Goal: Transaction & Acquisition: Subscribe to service/newsletter

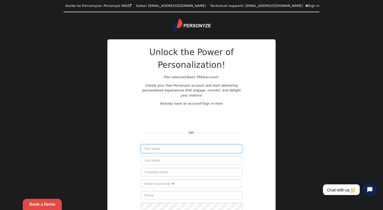
click at [166, 150] on input "text" at bounding box center [191, 148] width 101 height 9
paste input "[EMAIL_ADDRESS][DOMAIN_NAME]"
click at [150, 148] on input "[EMAIL_ADDRESS][DOMAIN_NAME]" at bounding box center [191, 148] width 101 height 9
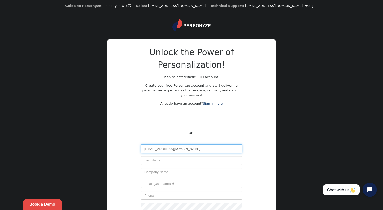
paste input "[DEMOGRAPHIC_DATA]"
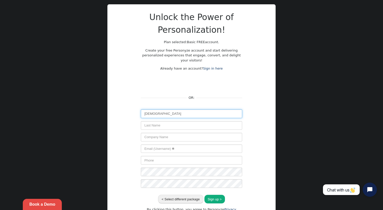
scroll to position [33, 0]
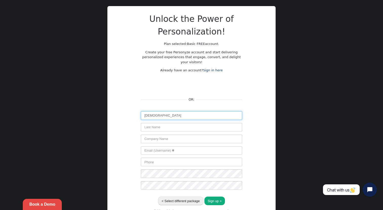
type input "[DEMOGRAPHIC_DATA]"
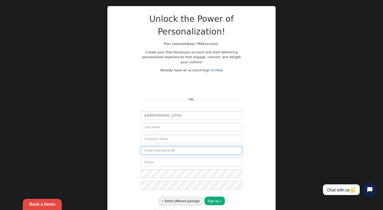
click at [181, 152] on input "text" at bounding box center [191, 150] width 101 height 9
paste input "[EMAIL_ADDRESS][DOMAIN_NAME]"
type input "[EMAIL_ADDRESS][DOMAIN_NAME]"
click at [148, 150] on input "[EMAIL_ADDRESS][DOMAIN_NAME]" at bounding box center [191, 150] width 101 height 9
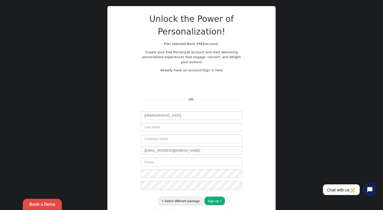
click at [213, 198] on button "Sign up >" at bounding box center [215, 200] width 21 height 9
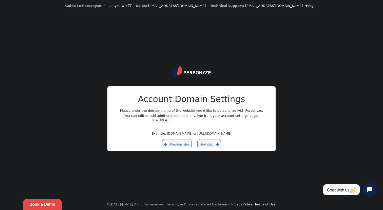
scroll to position [0, 0]
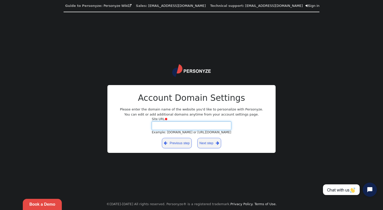
click at [200, 123] on input "Site URL  Example: [DOMAIN_NAME] or [URL][DOMAIN_NAME]" at bounding box center [192, 125] width 80 height 9
paste input "[URL][DOMAIN_NAME]"
type input "[URL][DOMAIN_NAME]"
click at [205, 142] on link "Next step " at bounding box center [209, 143] width 24 height 10
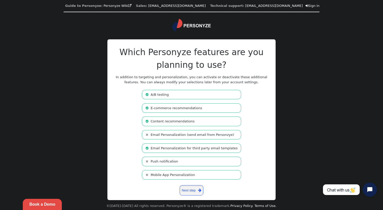
click at [196, 195] on link "Next step " at bounding box center [192, 190] width 24 height 10
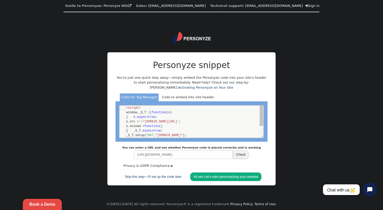
scroll to position [14, 66]
type textarea "<script> window._S_T || function(s) { s.async = true; s.src = '//[DOMAIN_NAME][…"
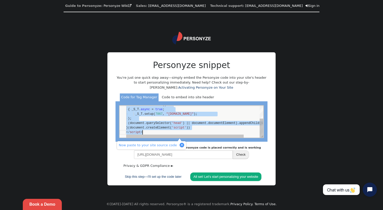
scroll to position [0, 16]
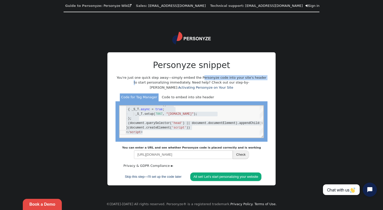
drag, startPoint x: 196, startPoint y: 77, endPoint x: 255, endPoint y: 78, distance: 59.6
click at [255, 78] on p "You're just one quick step away—simply embed the Personyze code into your site'…" at bounding box center [192, 82] width 152 height 15
copy p "Personyze code into your site's header"
